Goal: Go to known website: Access a specific website the user already knows

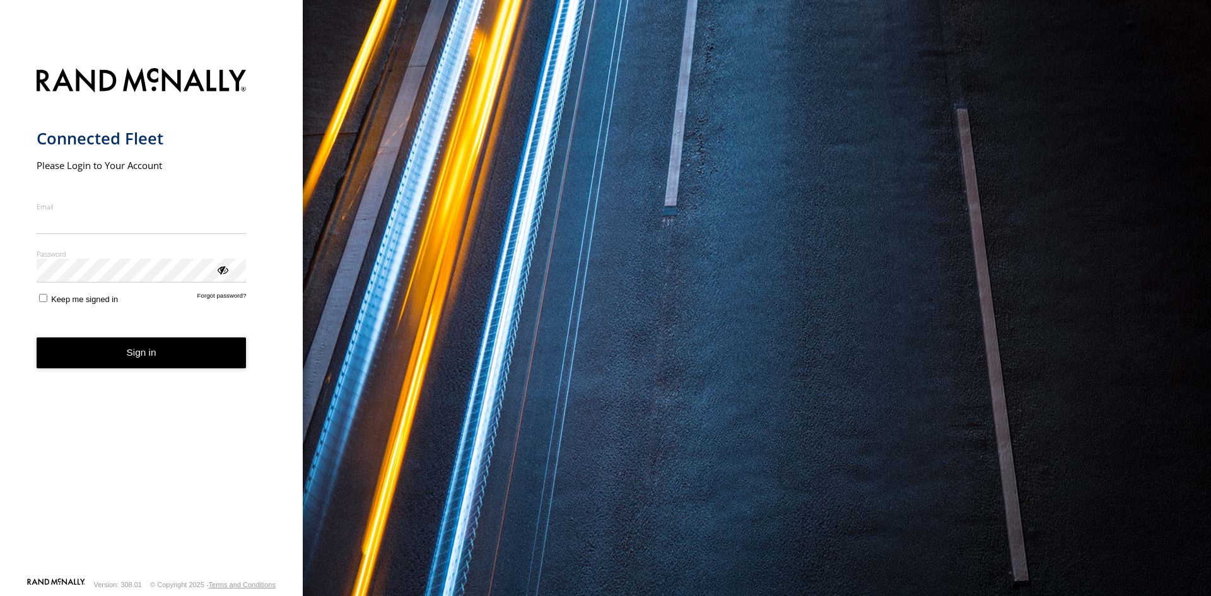
type input "**********"
click at [155, 367] on button "Sign in" at bounding box center [142, 352] width 210 height 31
click at [155, 366] on button "Sign in" at bounding box center [142, 352] width 210 height 31
click at [154, 355] on button "Sign in" at bounding box center [142, 352] width 210 height 31
